Goal: Transaction & Acquisition: Purchase product/service

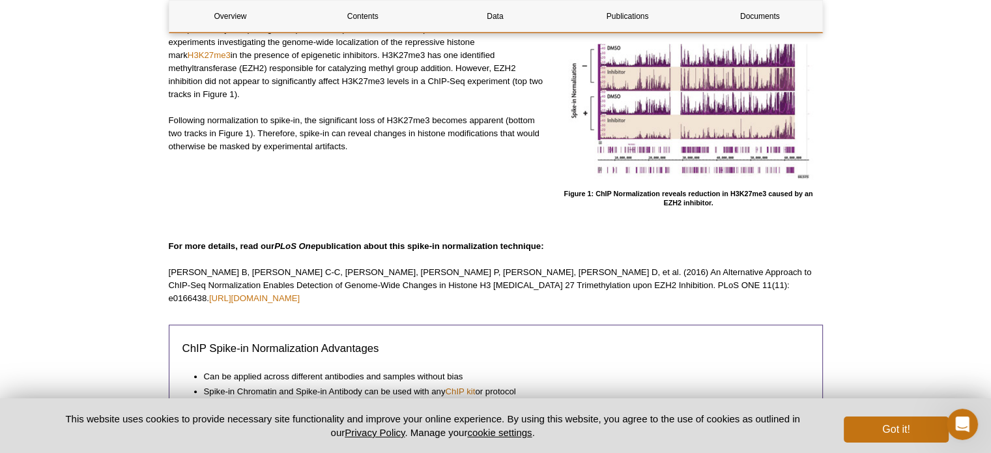
scroll to position [326, 0]
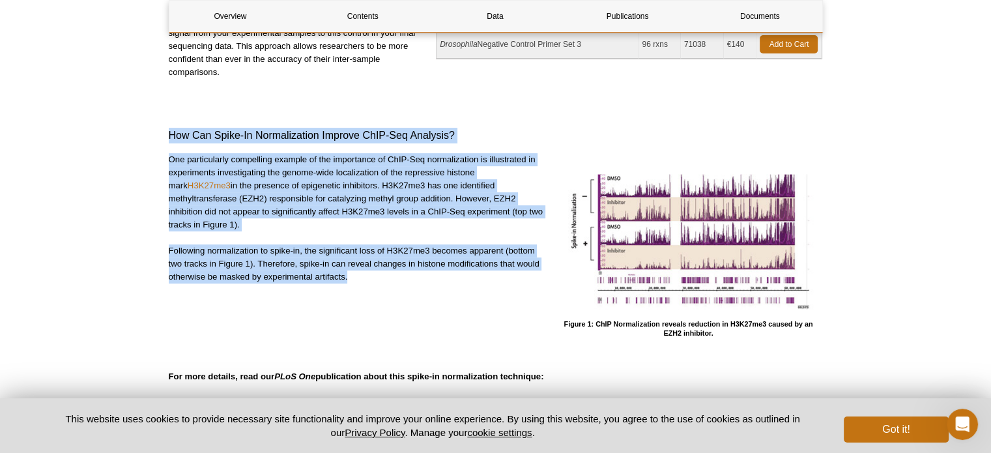
drag, startPoint x: 170, startPoint y: 135, endPoint x: 401, endPoint y: 297, distance: 281.9
copy div "How Can Spike-In Normalization Improve ChIP-Seq Analysis? One particularly comp…"
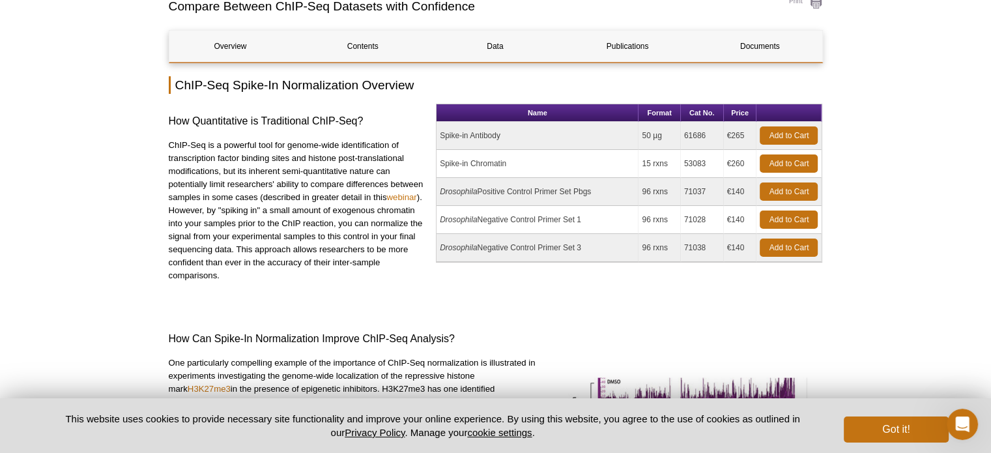
scroll to position [130, 0]
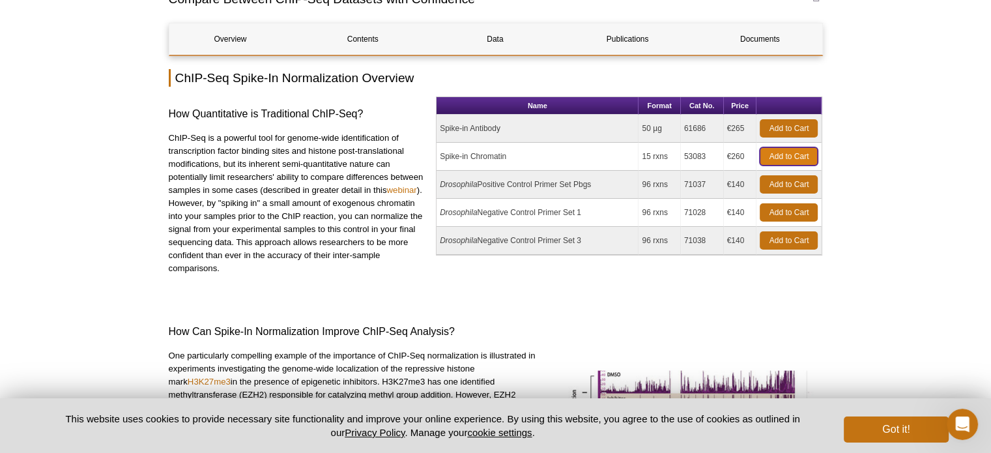
click at [802, 147] on link "Add to Cart" at bounding box center [788, 156] width 58 height 18
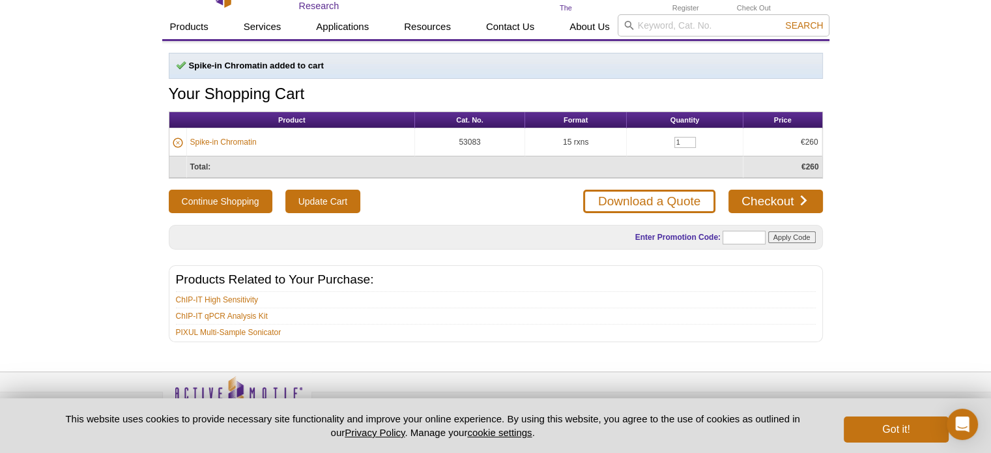
scroll to position [55, 0]
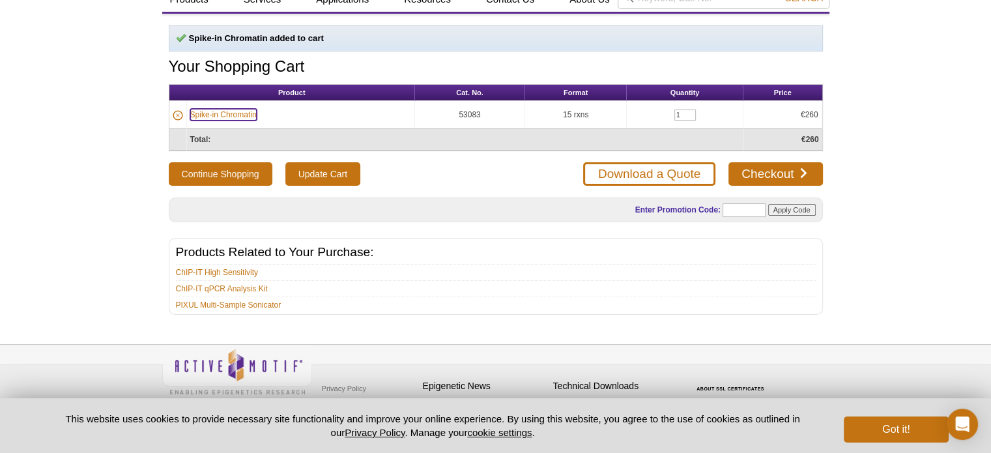
click at [237, 111] on link "Spike-in Chromatin" at bounding box center [223, 115] width 66 height 12
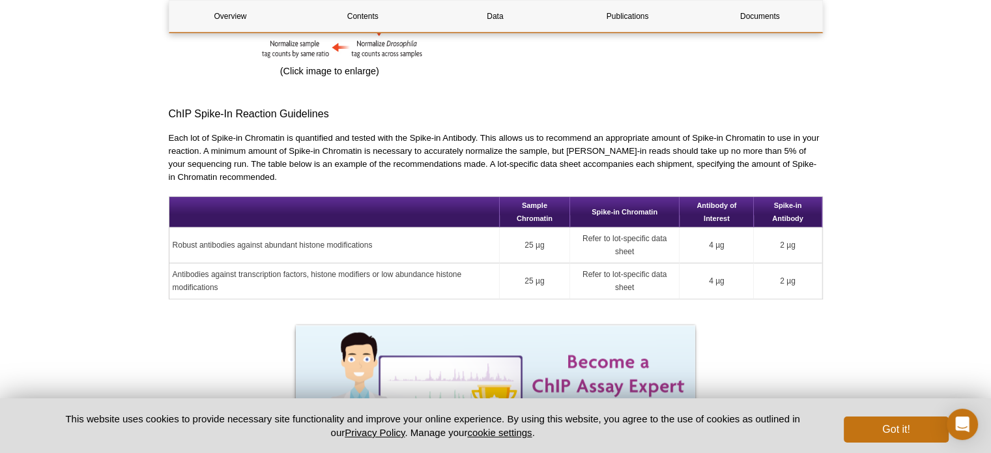
scroll to position [1302, 0]
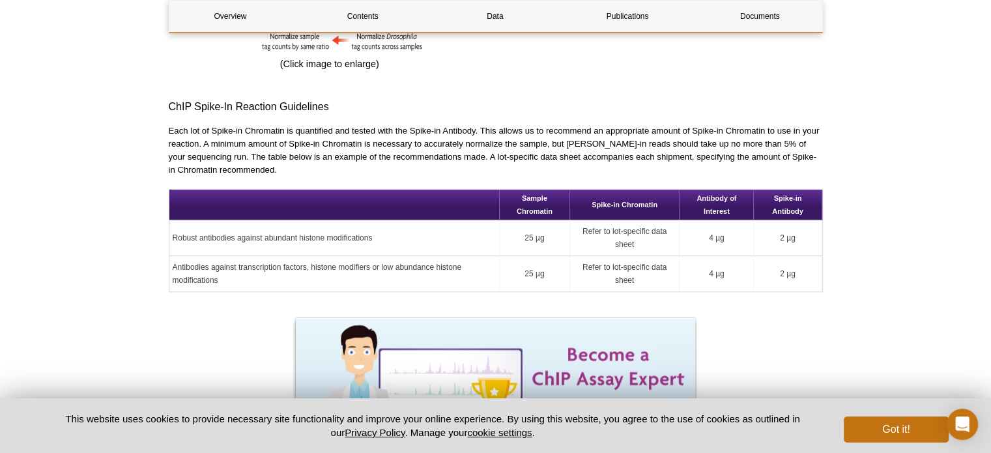
drag, startPoint x: 544, startPoint y: 223, endPoint x: 508, endPoint y: 219, distance: 36.7
click at [508, 220] on td "25 µg" at bounding box center [534, 238] width 70 height 36
click at [533, 137] on p "Each lot of Spike-in Chromatin is quantified and tested with the Spike-in Antib…" at bounding box center [496, 150] width 654 height 52
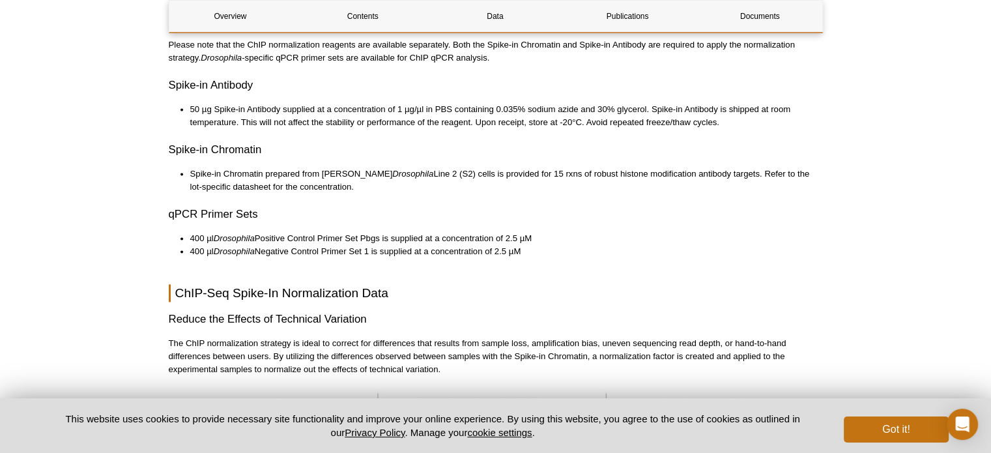
scroll to position [1693, 0]
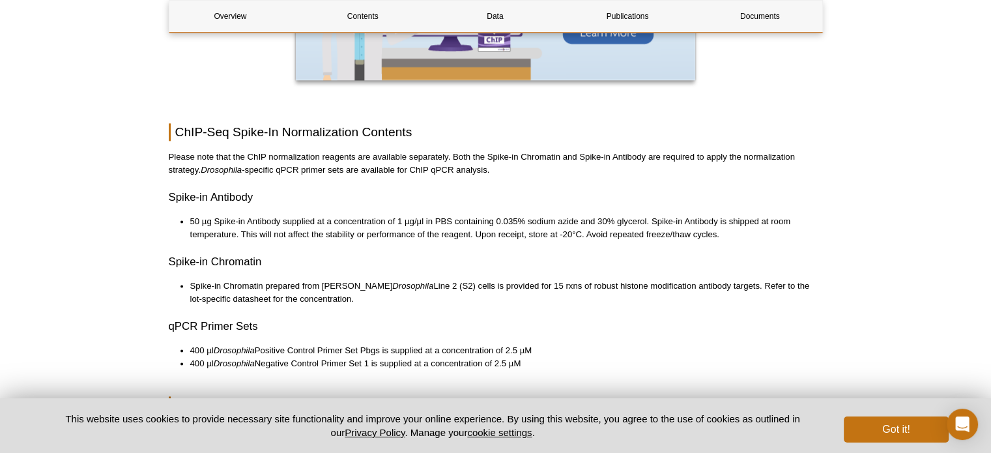
drag, startPoint x: 195, startPoint y: 267, endPoint x: 356, endPoint y: 280, distance: 161.4
click at [356, 280] on li "Spike-in Chromatin prepared from Schneider's Drosophila Line 2 (S2) cells is pr…" at bounding box center [499, 292] width 619 height 26
click at [393, 318] on h3 "qPCR Primer Sets" at bounding box center [496, 326] width 654 height 16
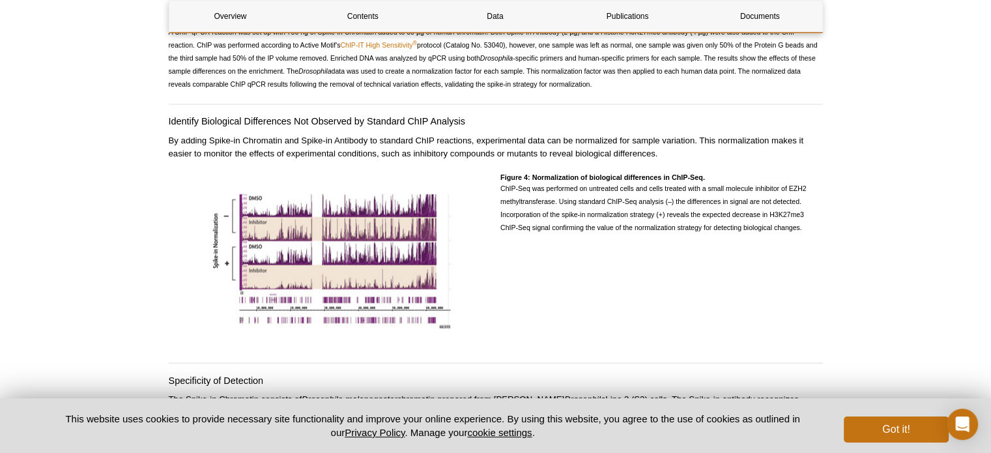
scroll to position [2084, 0]
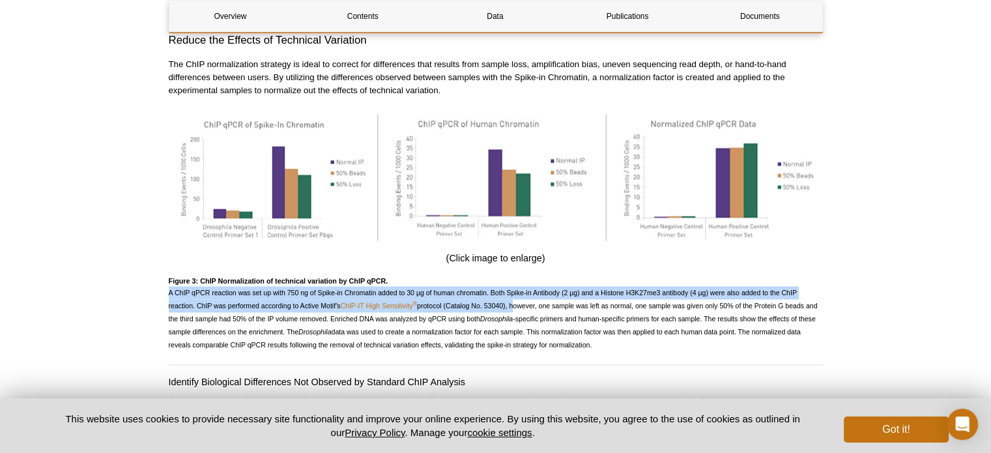
drag, startPoint x: 163, startPoint y: 272, endPoint x: 512, endPoint y: 286, distance: 348.7
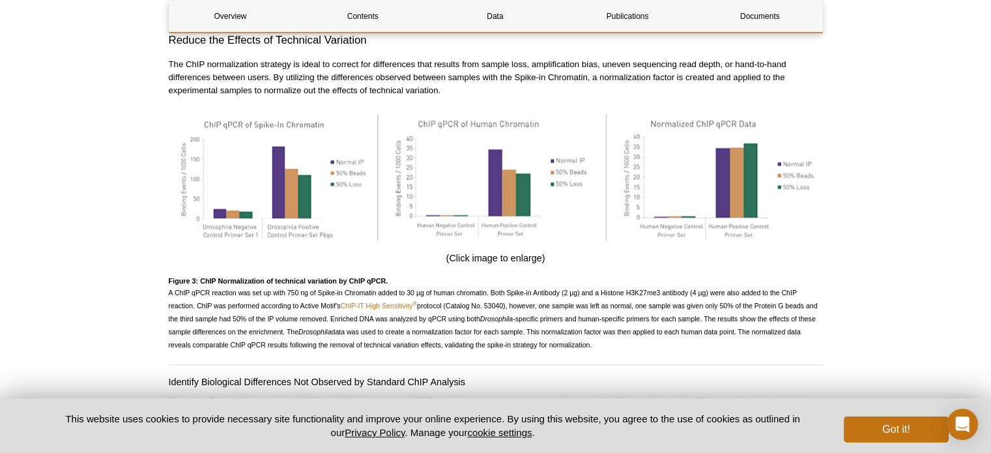
click at [700, 315] on span "A ChIP qPCR reaction was set up with 750 ng of Spike-in Chromatin added to 30 µ…" at bounding box center [493, 318] width 649 height 60
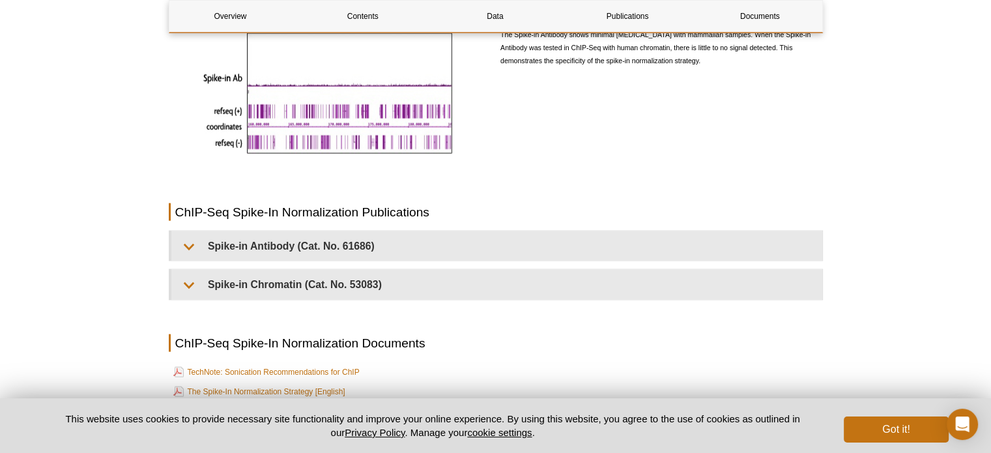
scroll to position [2800, 0]
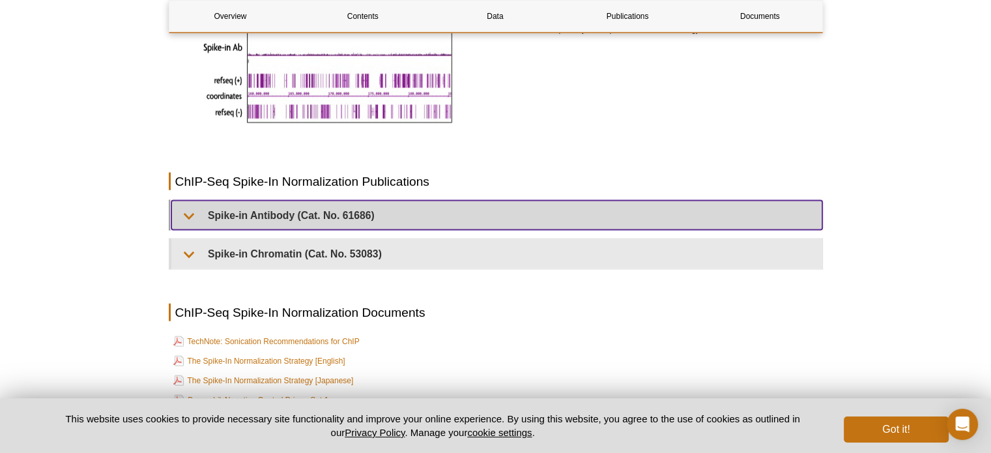
click at [187, 206] on summary "Spike-in Antibody (Cat. No. 61686)" at bounding box center [496, 215] width 651 height 29
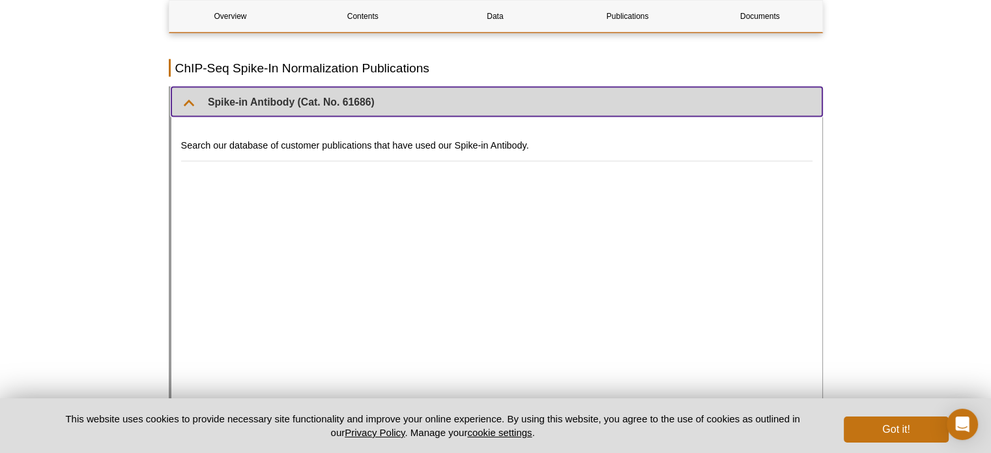
scroll to position [2865, 0]
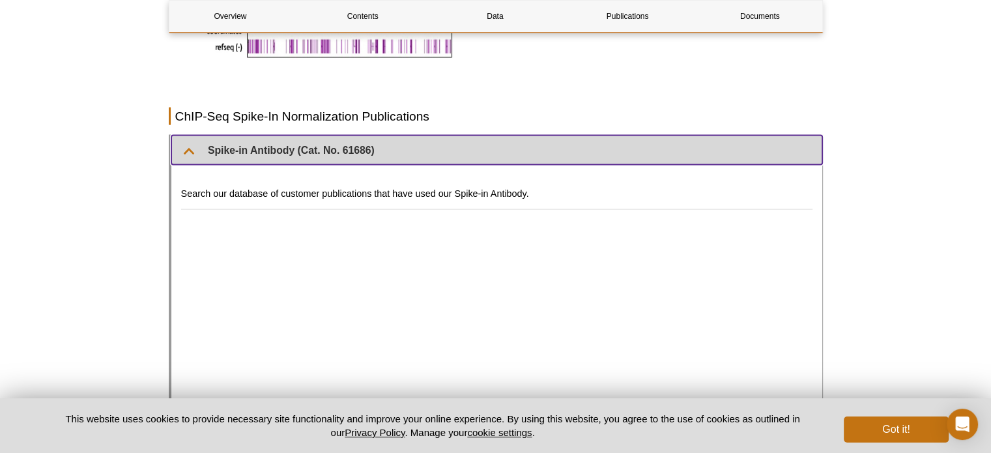
click at [188, 135] on summary "Spike-in Antibody (Cat. No. 61686)" at bounding box center [496, 149] width 651 height 29
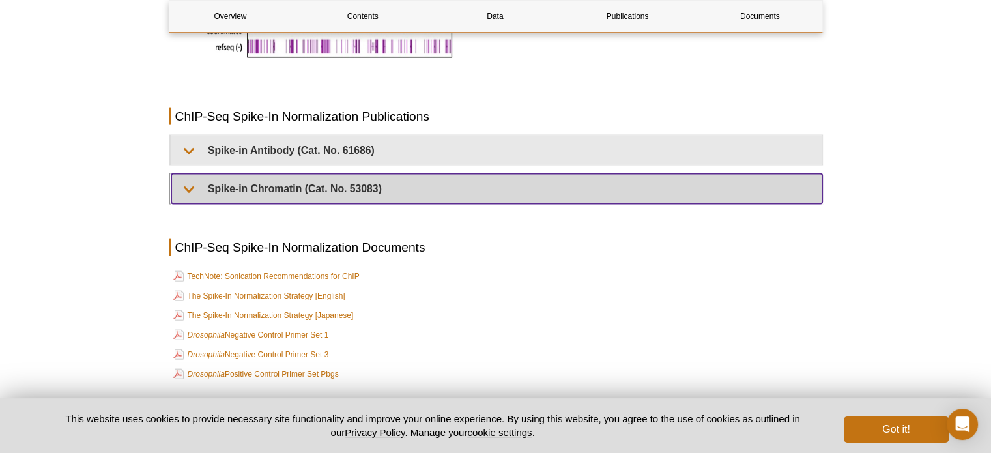
click at [186, 174] on summary "Spike-in Chromatin (Cat. No. 53083)" at bounding box center [496, 188] width 651 height 29
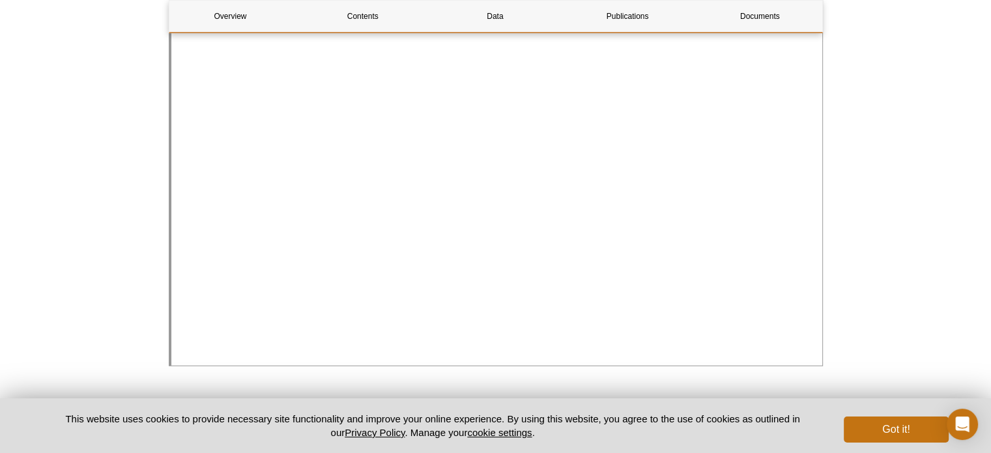
scroll to position [3582, 0]
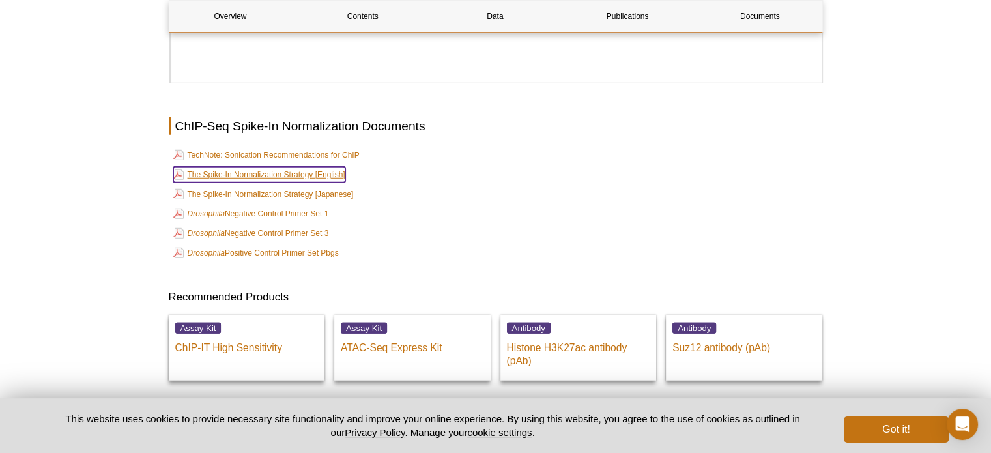
click at [292, 167] on link "The Spike-In Normalization Strategy [English]" at bounding box center [259, 175] width 172 height 16
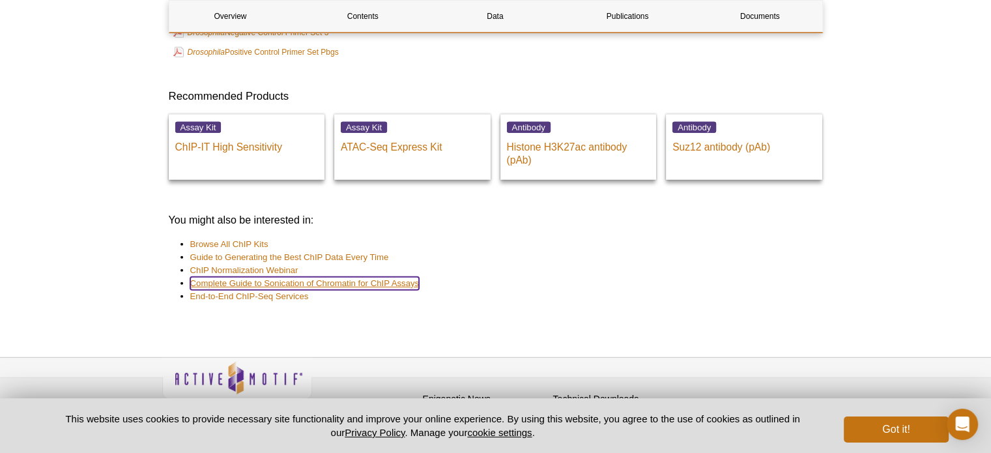
click at [343, 277] on link "Complete Guide to Sonication of Chromatin for ChIP Assays" at bounding box center [304, 283] width 229 height 13
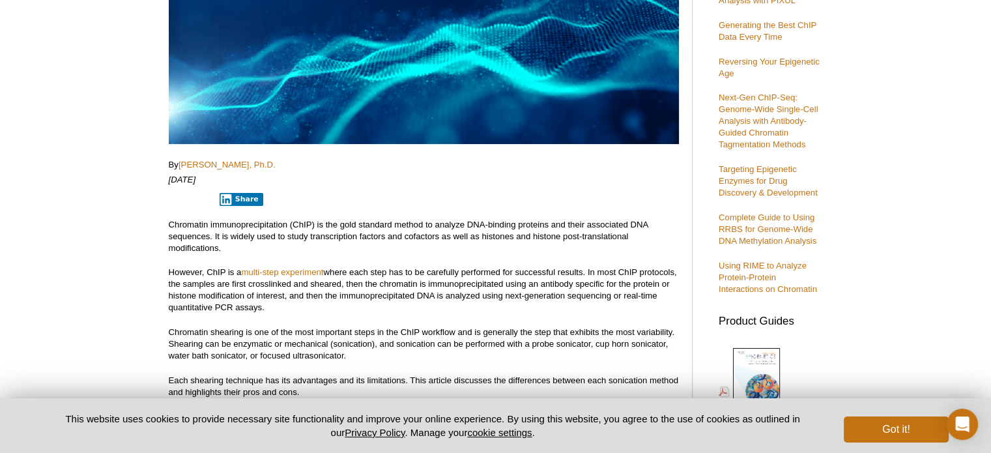
scroll to position [33, 0]
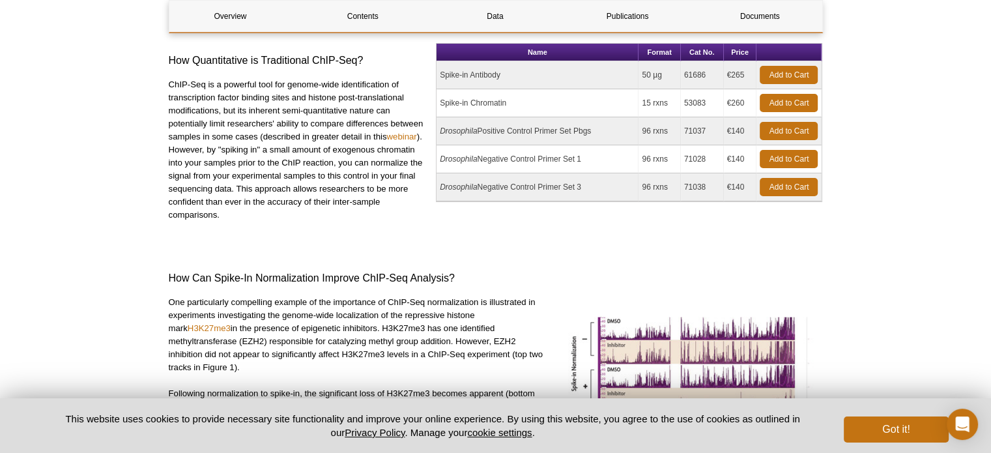
scroll to position [71, 0]
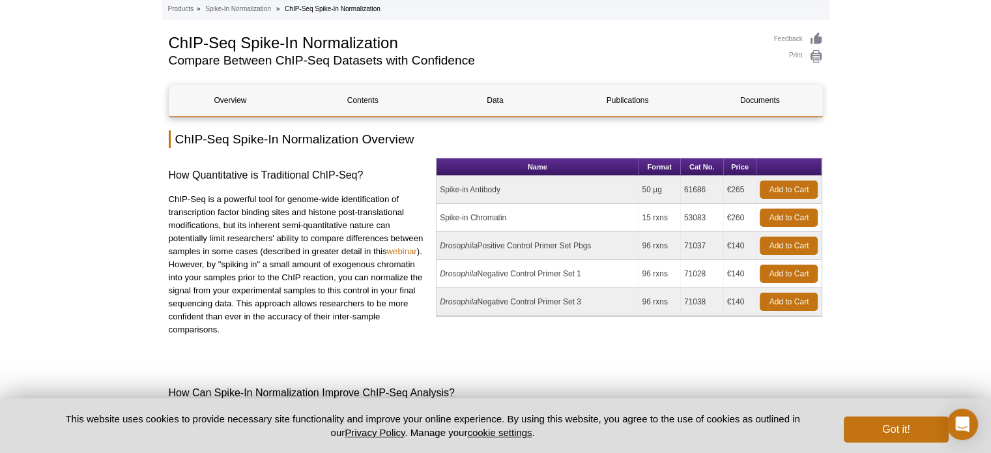
click at [684, 214] on td "53083" at bounding box center [702, 218] width 43 height 28
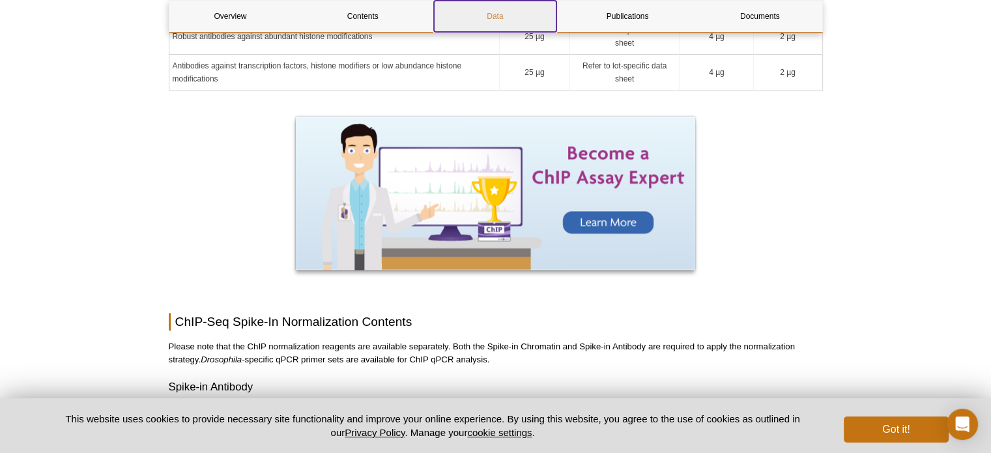
click at [471, 10] on link "Data" at bounding box center [495, 16] width 122 height 31
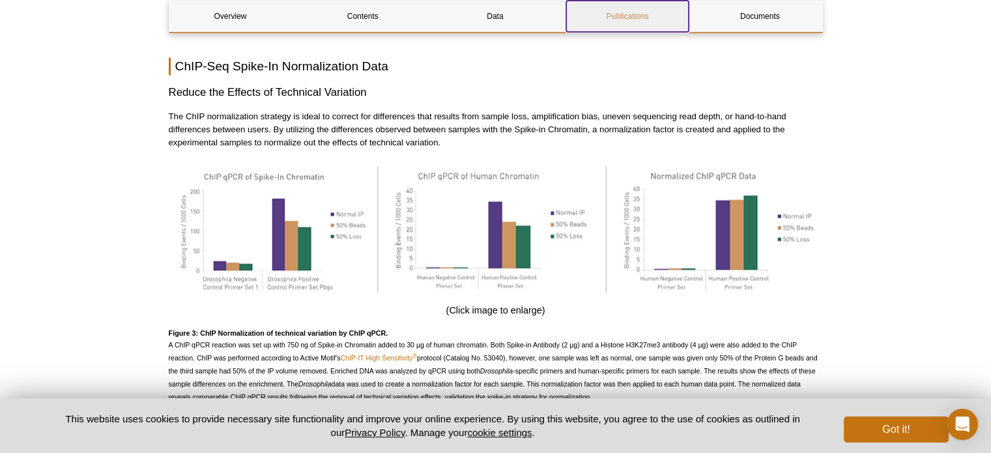
click at [594, 6] on link "Publications" at bounding box center [627, 16] width 122 height 31
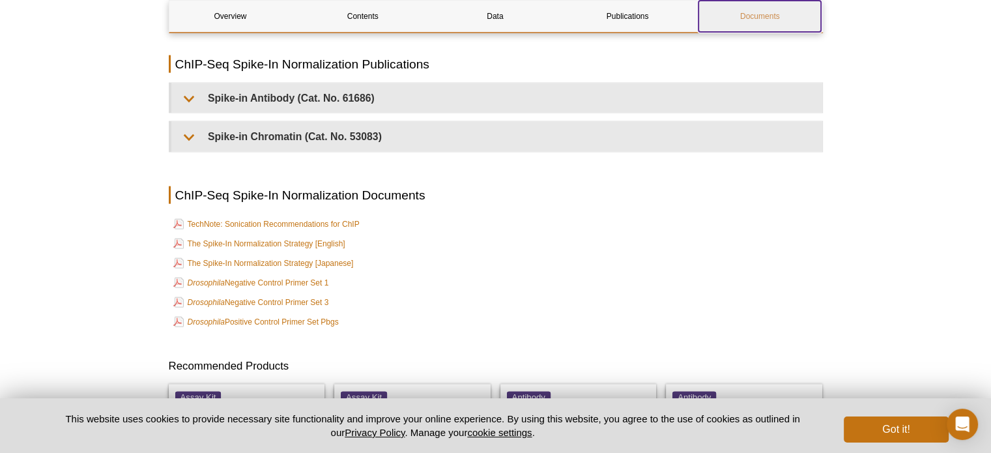
click at [740, 8] on link "Documents" at bounding box center [759, 16] width 122 height 31
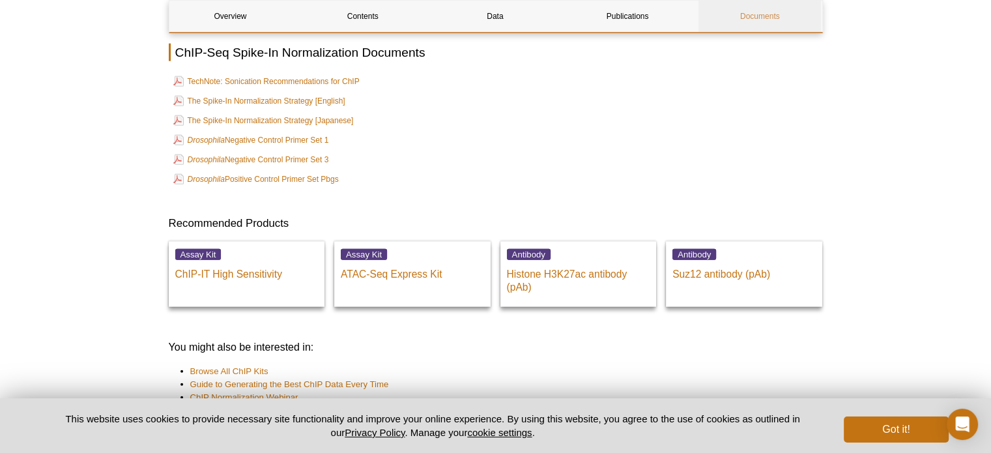
scroll to position [3048, 0]
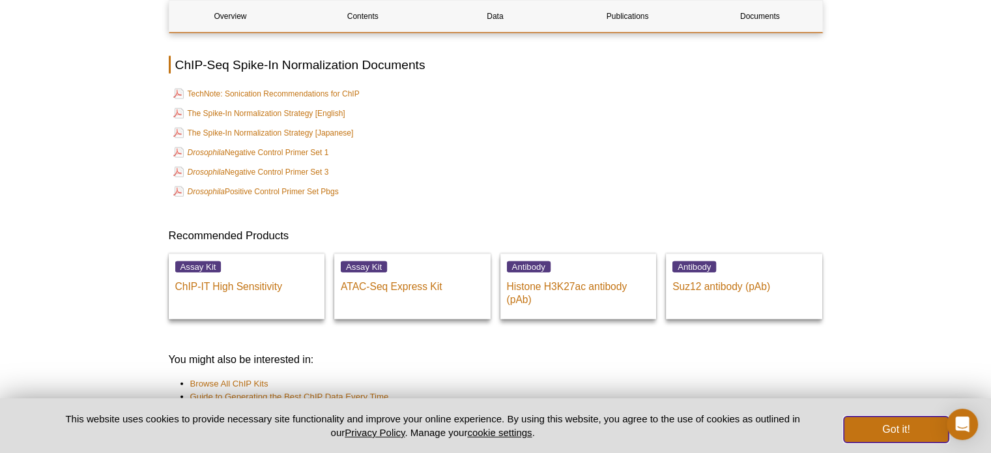
click at [898, 422] on button "Got it!" at bounding box center [895, 429] width 104 height 26
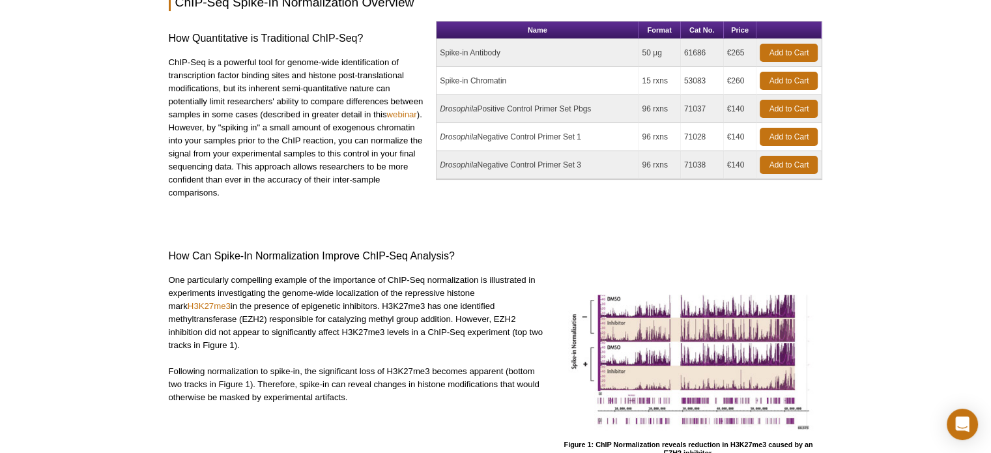
scroll to position [0, 0]
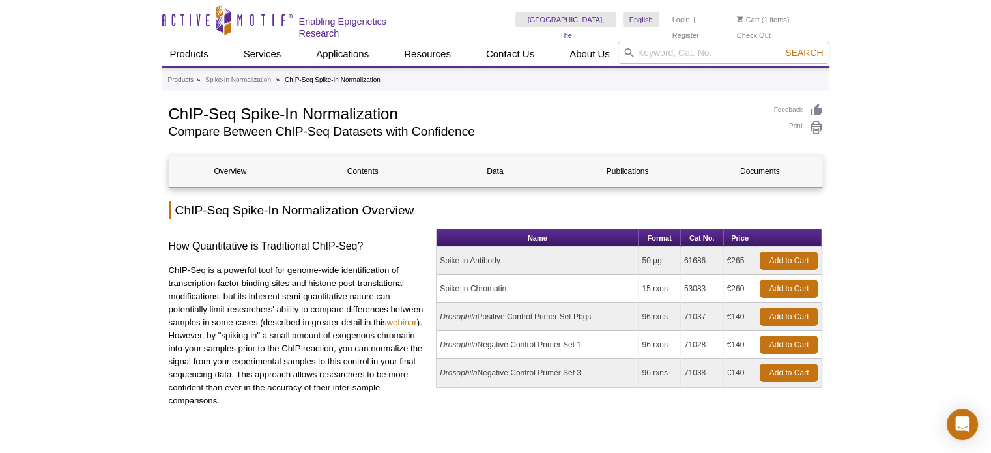
click at [240, 169] on link "Overview" at bounding box center [230, 171] width 122 height 31
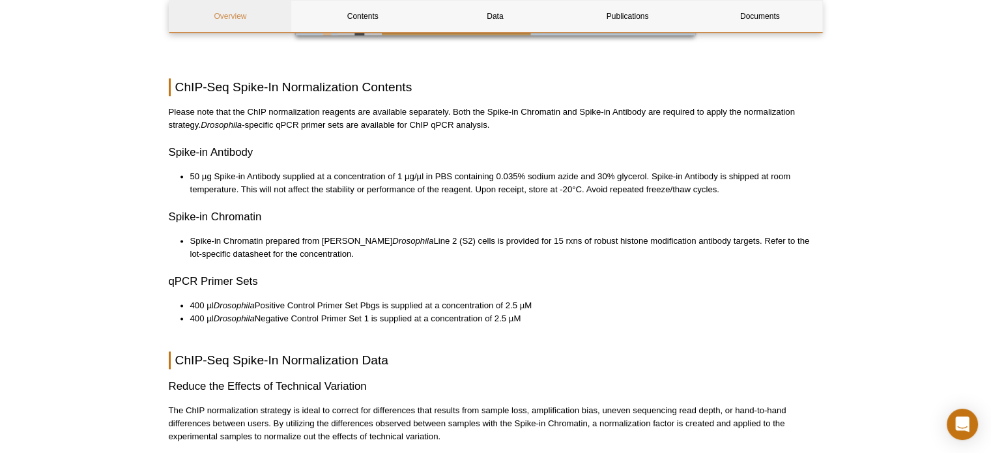
scroll to position [1818, 0]
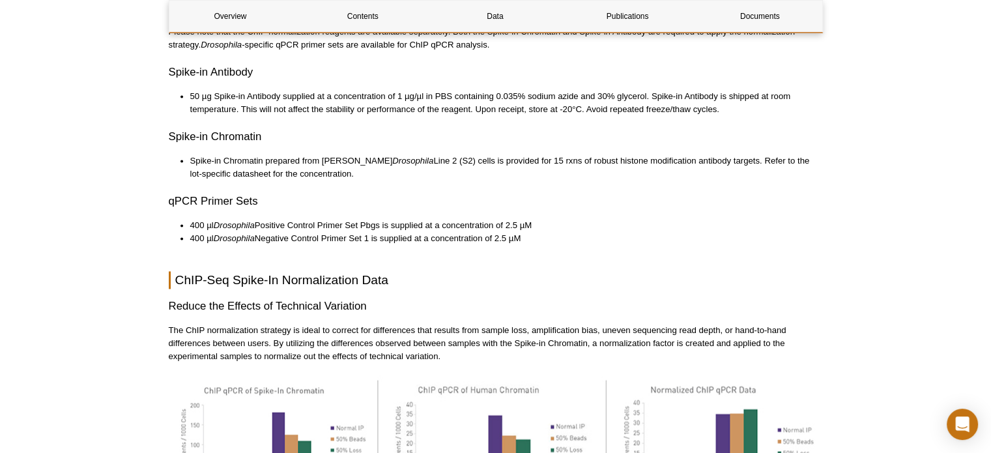
click at [895, 167] on div "Active Motif Logo Enabling Epigenetics Research 1 Search Skip to content Active…" at bounding box center [495, 10] width 991 height 3657
